Goal: Information Seeking & Learning: Learn about a topic

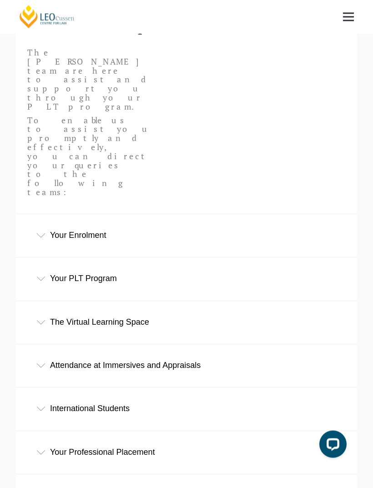
scroll to position [156, 0]
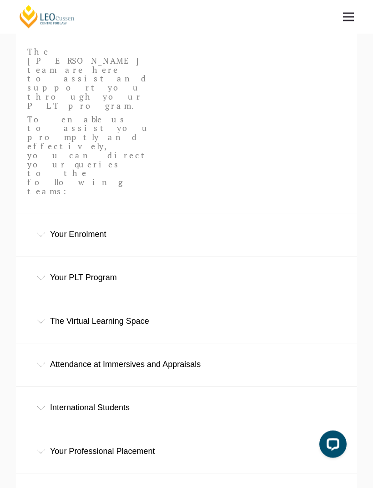
click at [324, 214] on div "Your Enrolment" at bounding box center [186, 235] width 341 height 42
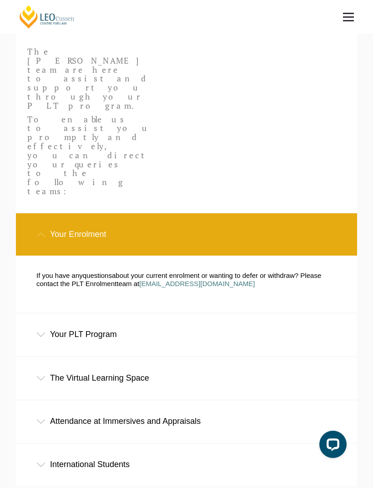
click at [42, 233] on icon at bounding box center [40, 235] width 9 height 5
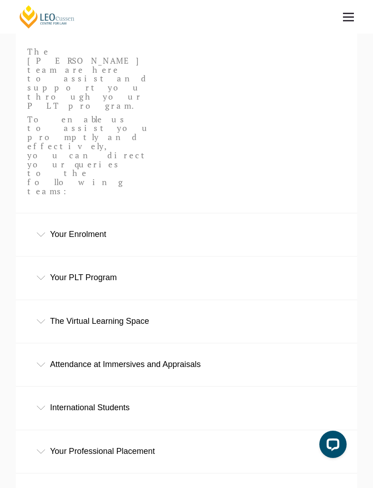
click at [46, 257] on div "Your PLT Program" at bounding box center [186, 278] width 341 height 42
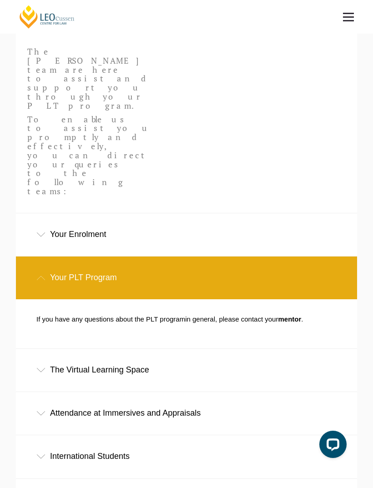
click at [313, 257] on div "Your PLT Program" at bounding box center [186, 278] width 341 height 42
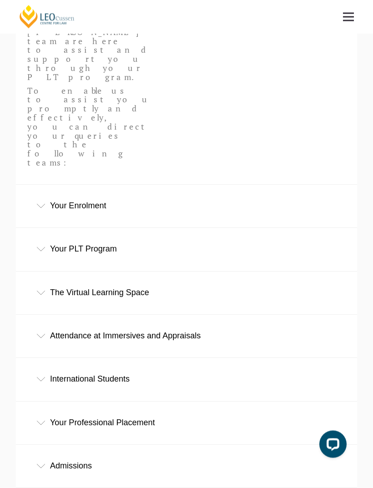
scroll to position [185, 0]
click at [203, 402] on div "Your Professional Placement" at bounding box center [186, 423] width 341 height 42
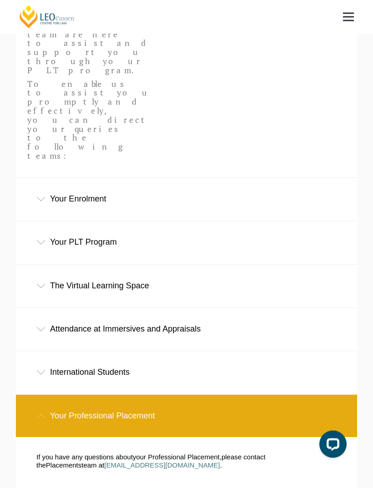
click at [243, 222] on div "Your PLT Program" at bounding box center [186, 243] width 341 height 42
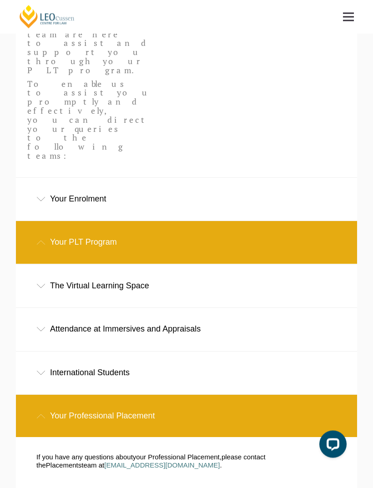
scroll to position [192, 0]
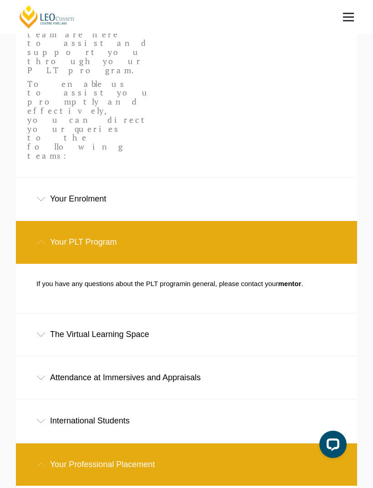
click at [273, 314] on div "The Virtual Learning Space" at bounding box center [186, 335] width 341 height 42
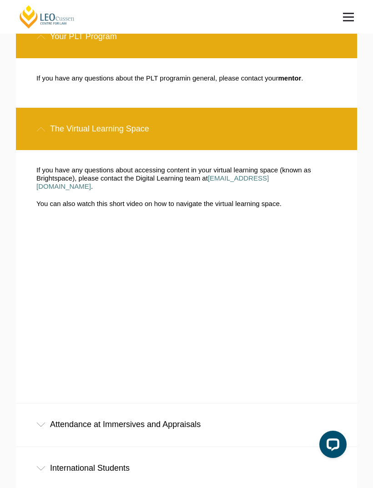
scroll to position [397, 0]
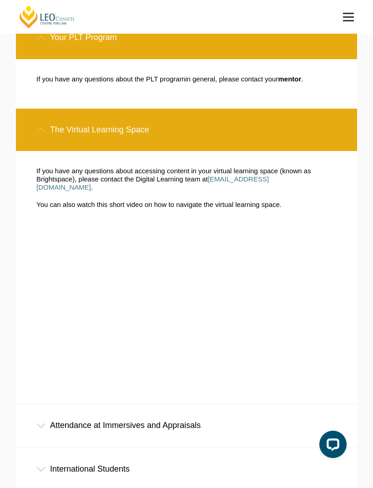
click at [231, 405] on div "Attendance at Immersives and Appraisals" at bounding box center [186, 426] width 341 height 42
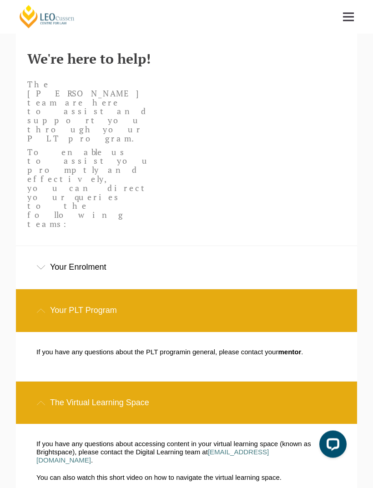
scroll to position [115, 0]
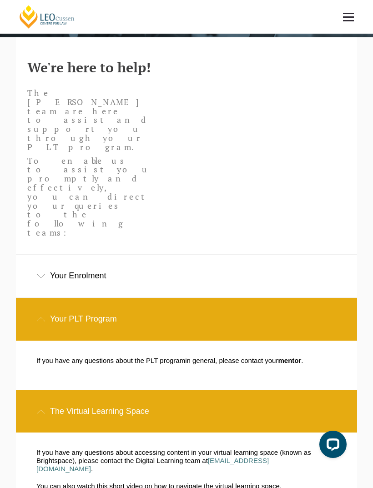
click at [41, 298] on div "Your PLT Program" at bounding box center [186, 319] width 341 height 42
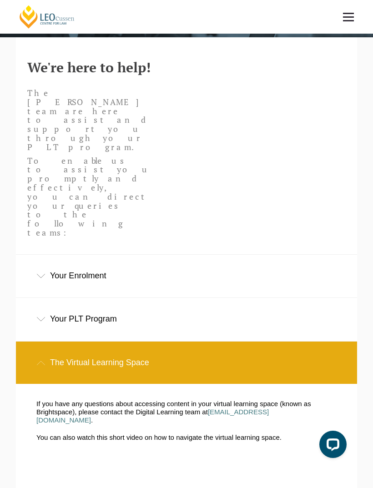
click at [45, 342] on div "The Virtual Learning Space" at bounding box center [186, 363] width 341 height 42
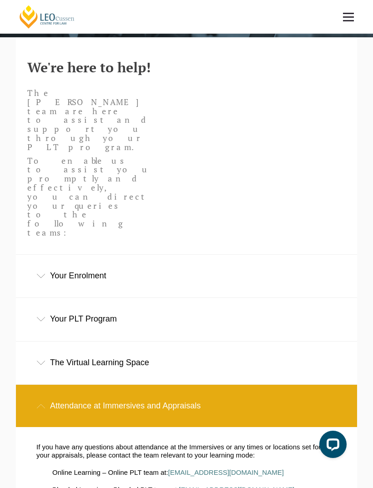
click at [34, 385] on div "Attendance at Immersives and Appraisals" at bounding box center [186, 406] width 341 height 42
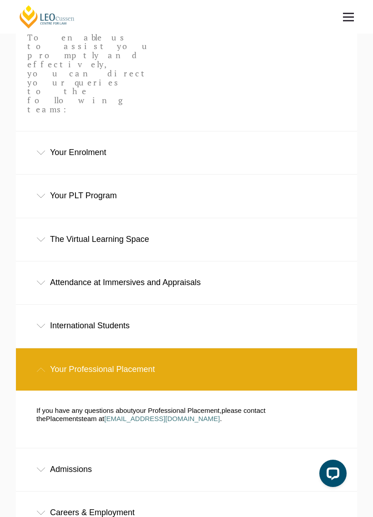
scroll to position [250, 0]
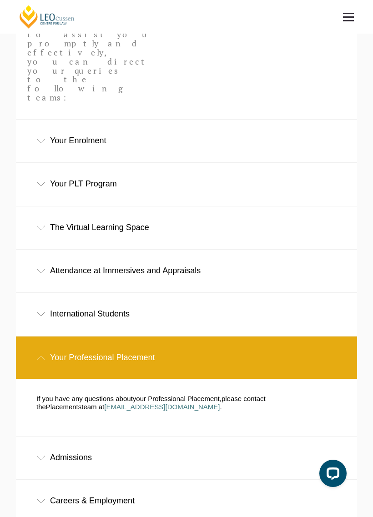
click at [41, 337] on div "Your Professional Placement" at bounding box center [186, 358] width 341 height 42
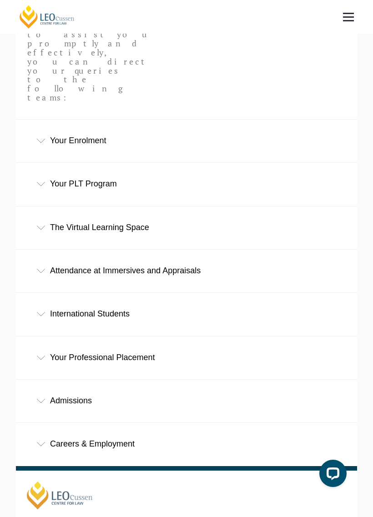
scroll to position [256, 0]
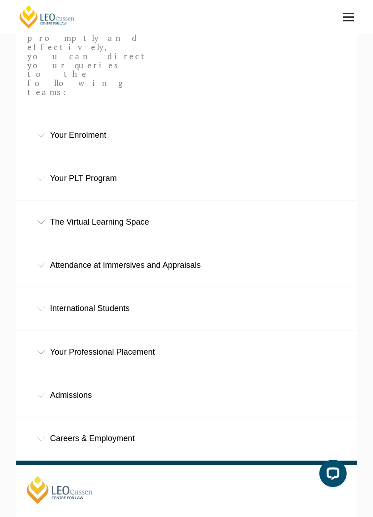
click at [50, 374] on div "Admissions" at bounding box center [186, 395] width 341 height 42
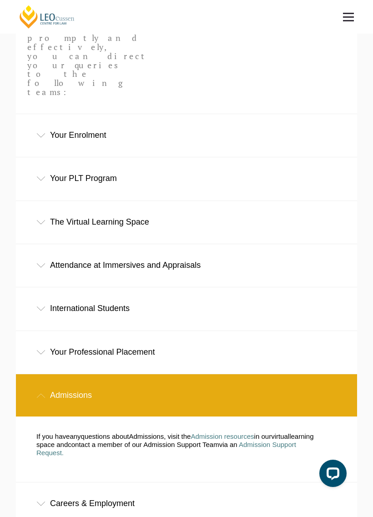
click at [46, 374] on div "Admissions" at bounding box center [186, 395] width 341 height 42
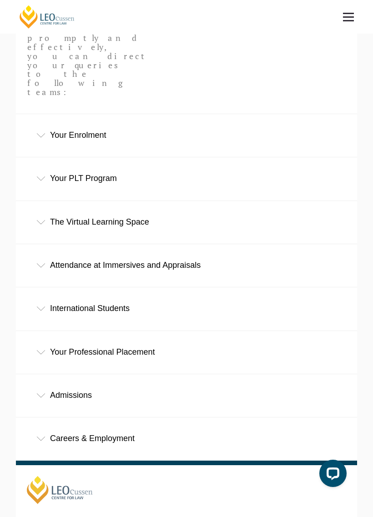
click at [300, 374] on div "Admissions" at bounding box center [186, 395] width 341 height 42
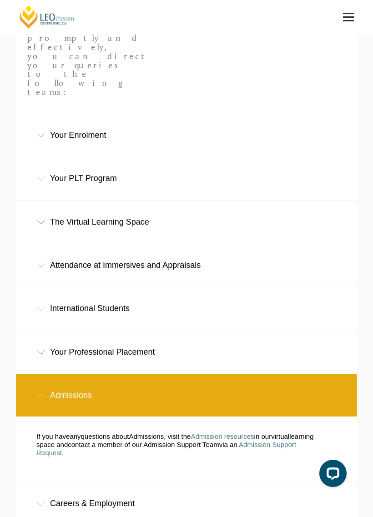
click at [304, 374] on div "Admissions" at bounding box center [186, 395] width 341 height 42
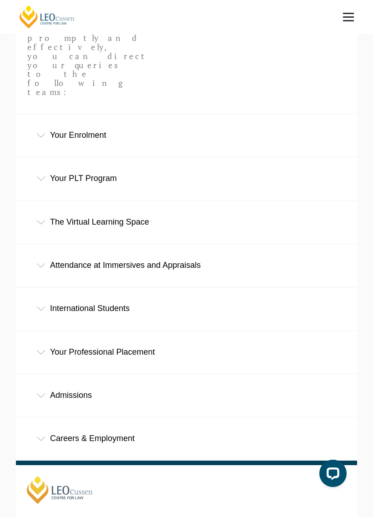
click at [294, 418] on div "Careers & Employment" at bounding box center [186, 439] width 341 height 42
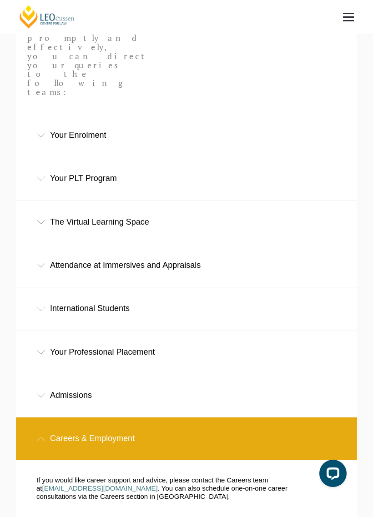
scroll to position [274, 0]
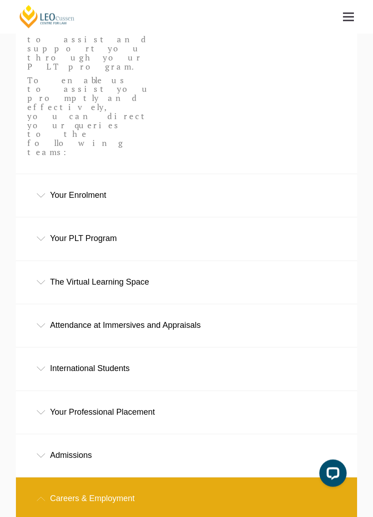
click at [301, 478] on div "Careers & Employment" at bounding box center [186, 499] width 341 height 42
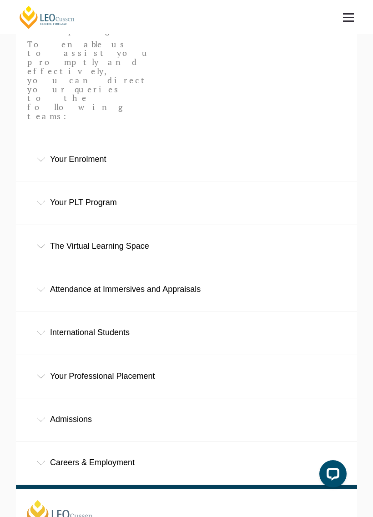
click at [332, 473] on div "Open LiveChat chat widget" at bounding box center [333, 473] width 15 height 15
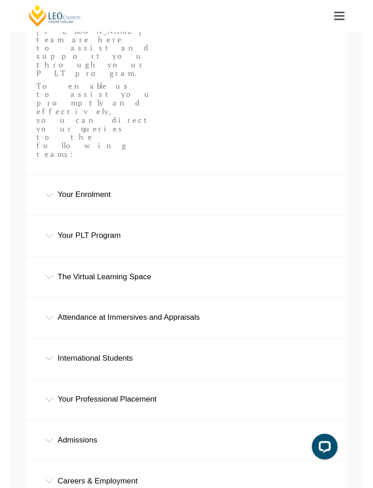
scroll to position [0, 0]
